Goal: Information Seeking & Learning: Learn about a topic

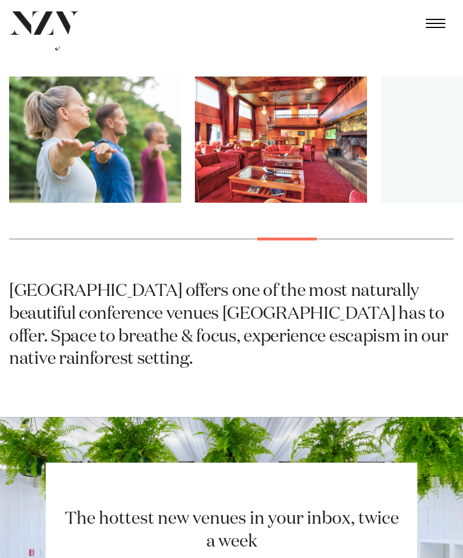
scroll to position [557, 0]
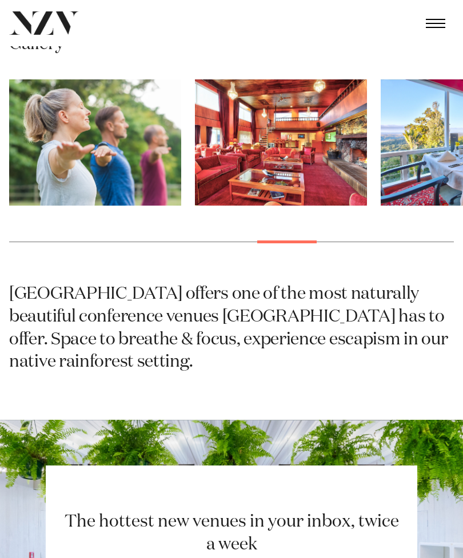
click at [278, 144] on img "12 / 18" at bounding box center [281, 142] width 172 height 126
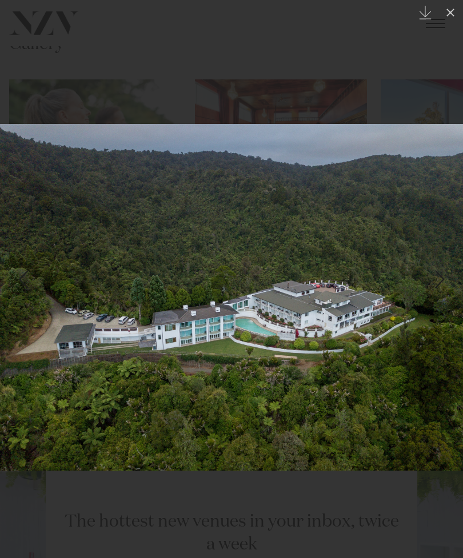
click at [454, 8] on icon at bounding box center [450, 13] width 14 height 14
